Goal: Navigation & Orientation: Find specific page/section

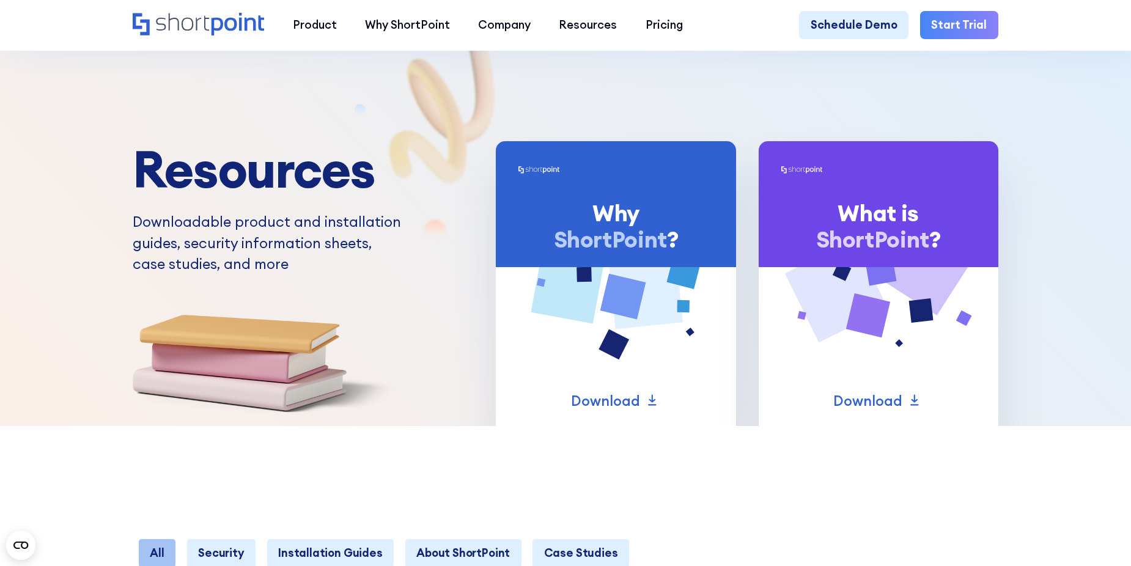
scroll to position [367, 0]
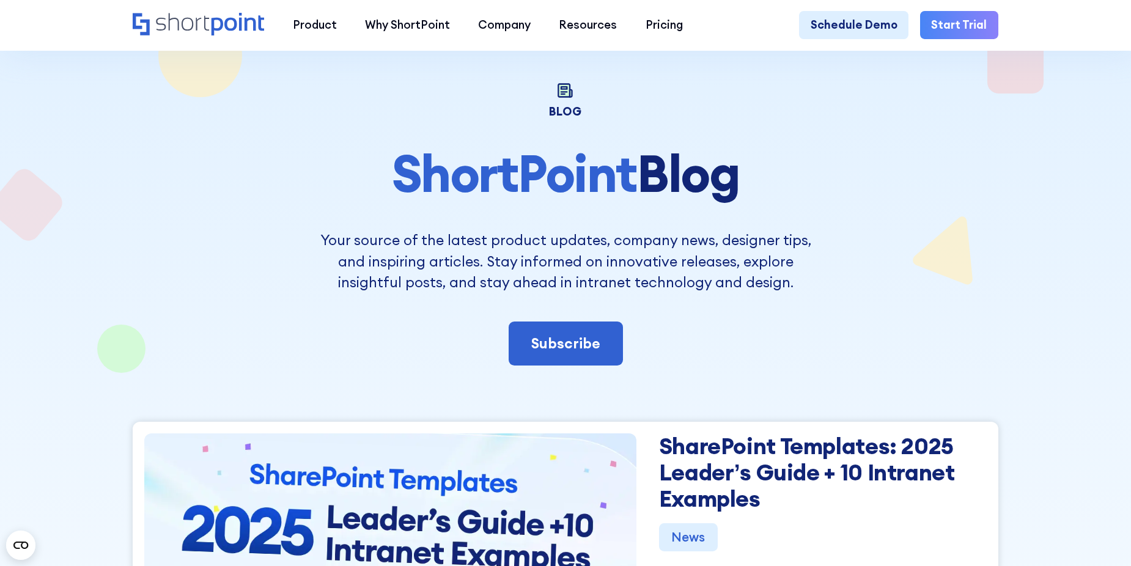
scroll to position [367, 0]
